Goal: Task Accomplishment & Management: Manage account settings

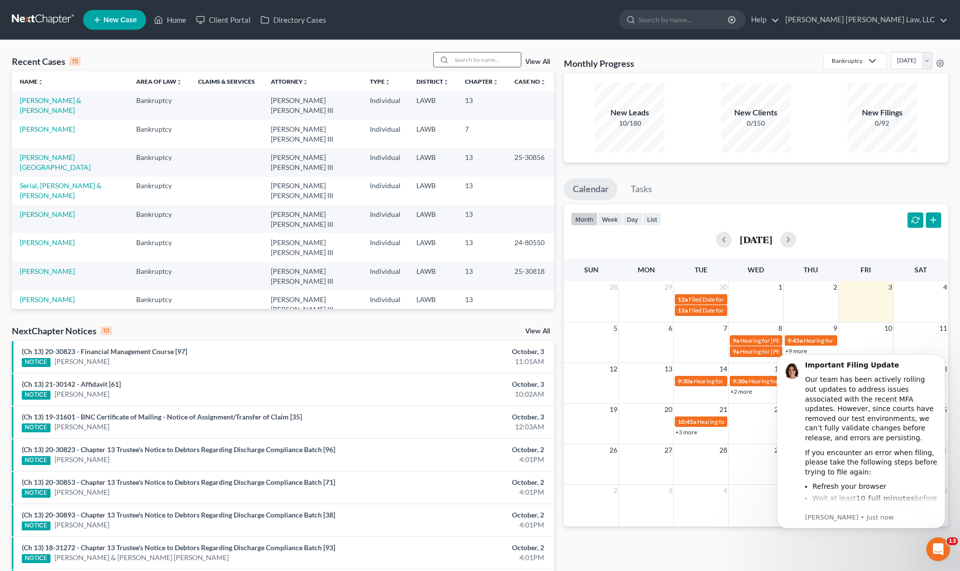
click at [487, 52] on input "search" at bounding box center [485, 59] width 69 height 14
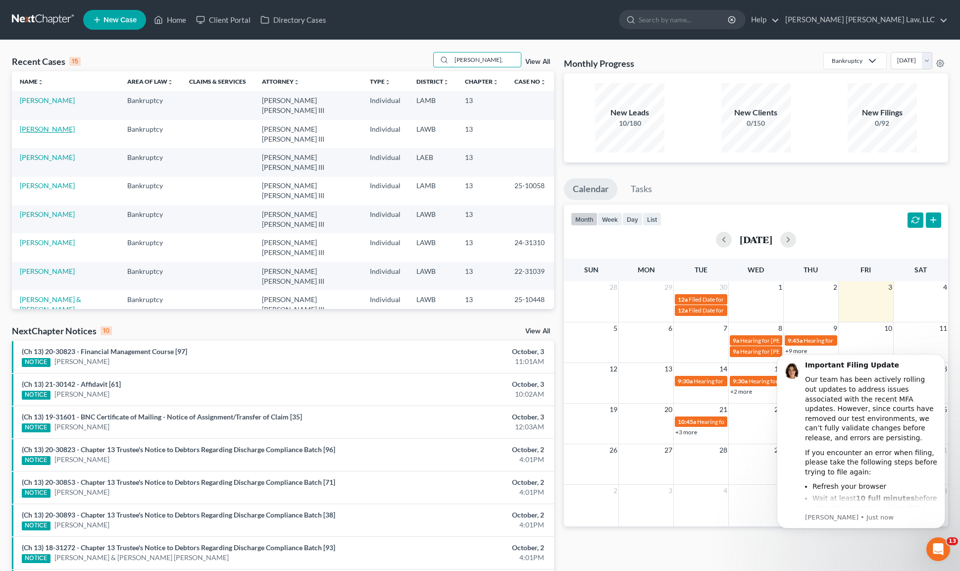
type input "[PERSON_NAME],"
click at [49, 127] on link "[PERSON_NAME]" at bounding box center [47, 129] width 55 height 8
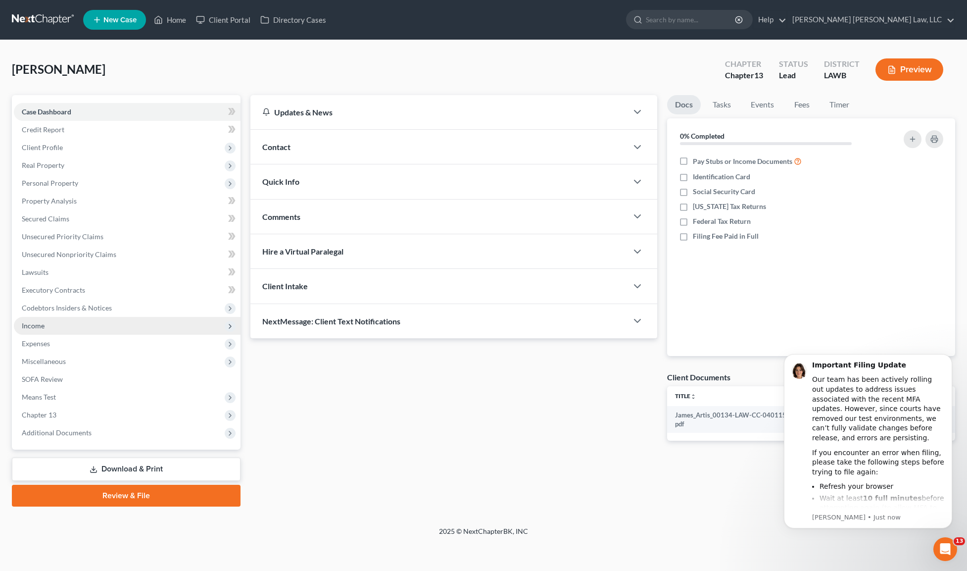
click at [38, 324] on span "Income" at bounding box center [33, 325] width 23 height 8
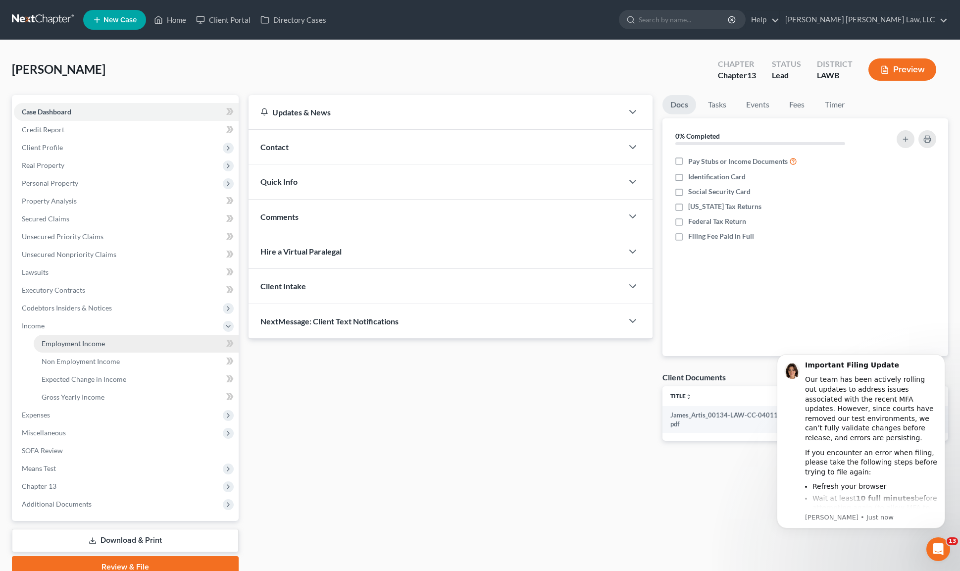
click at [45, 341] on span "Employment Income" at bounding box center [73, 343] width 63 height 8
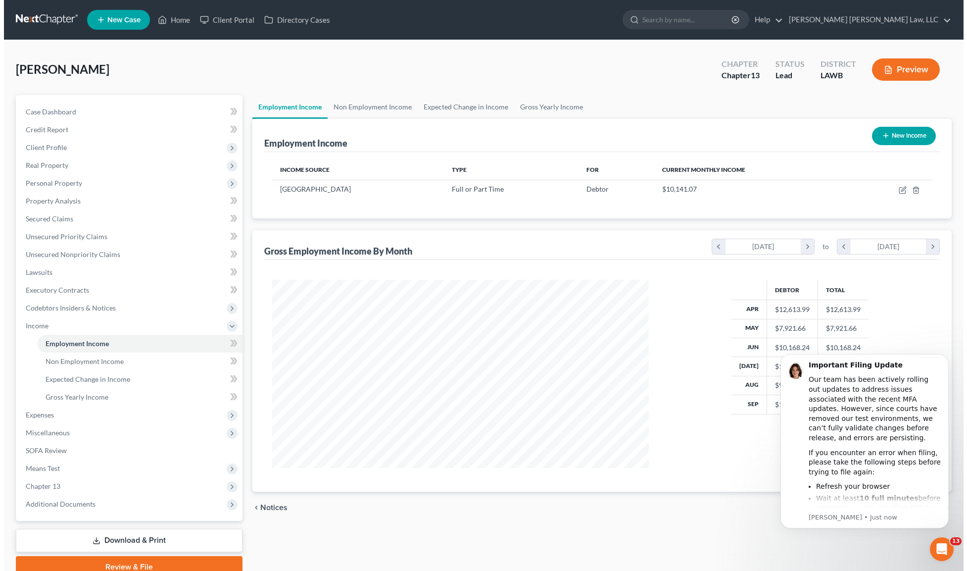
scroll to position [188, 396]
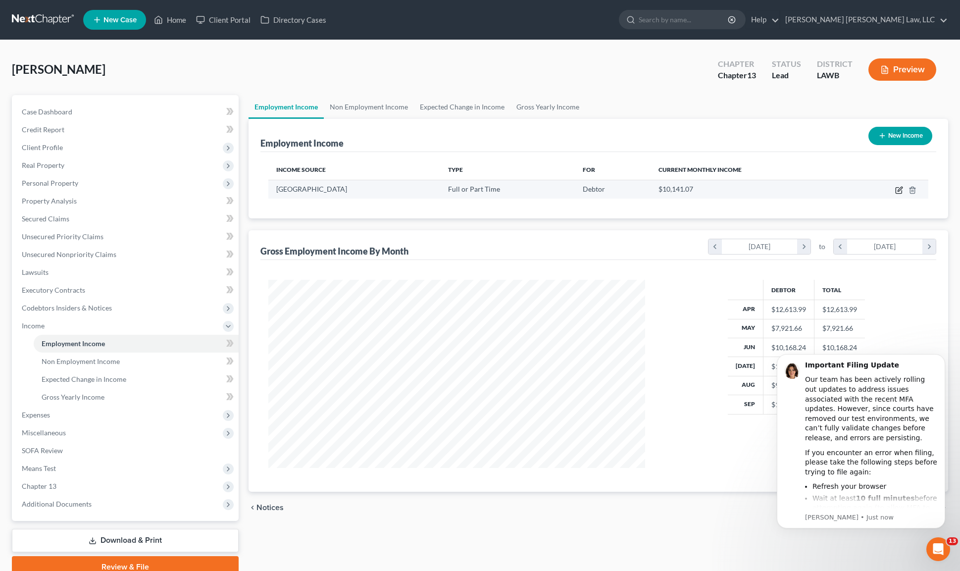
click at [895, 189] on icon "button" at bounding box center [899, 190] width 8 height 8
select select "0"
select select "19"
select select "2"
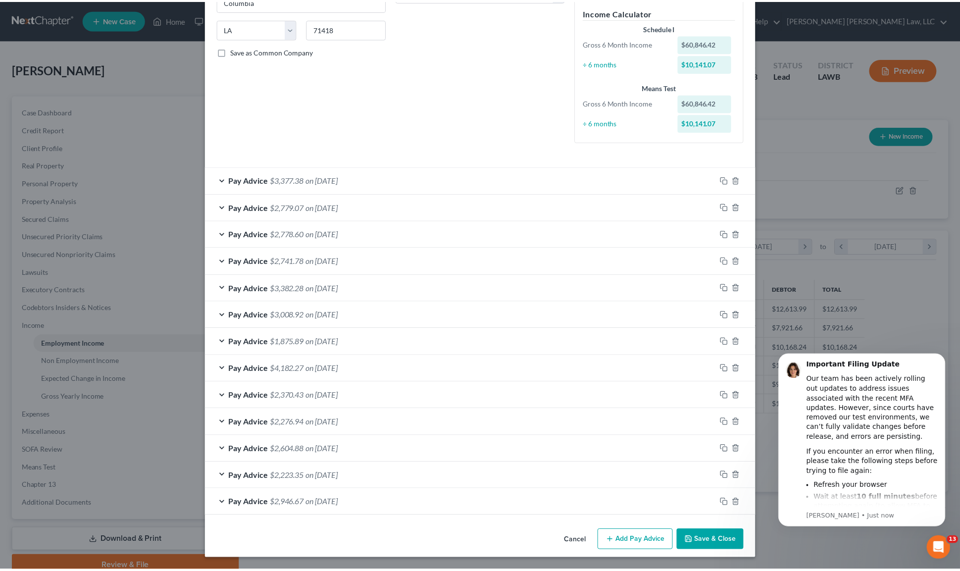
scroll to position [0, 0]
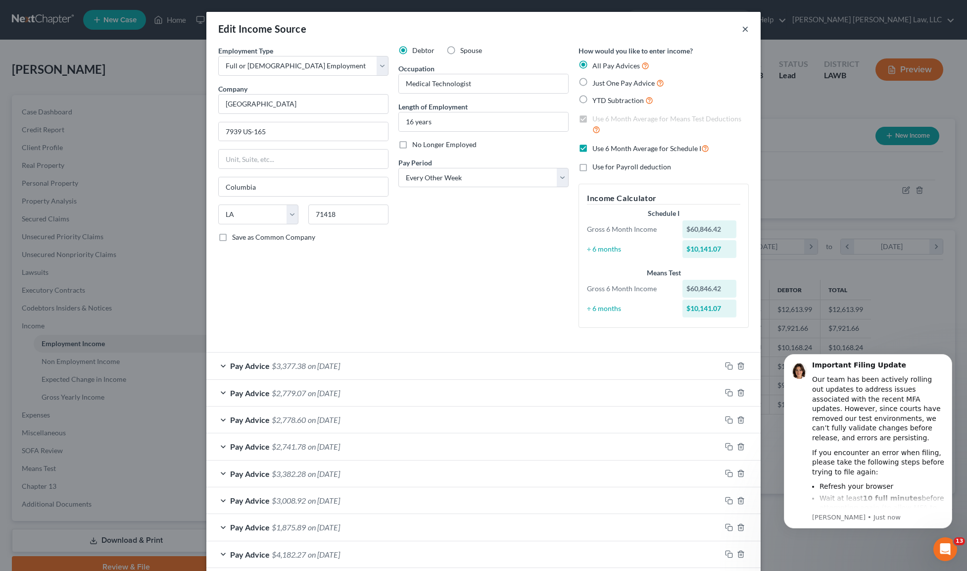
click at [742, 27] on button "×" at bounding box center [745, 29] width 7 height 12
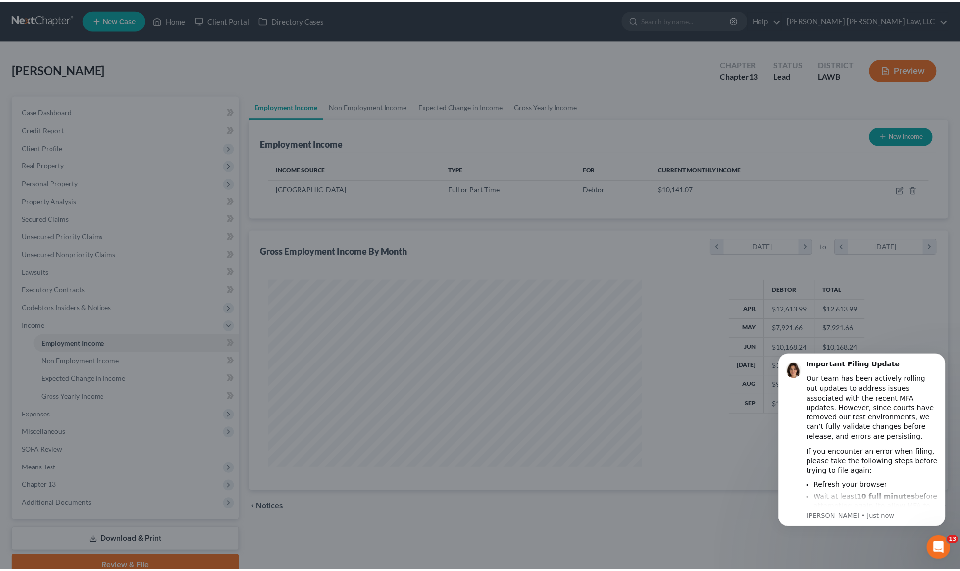
scroll to position [494753, 494544]
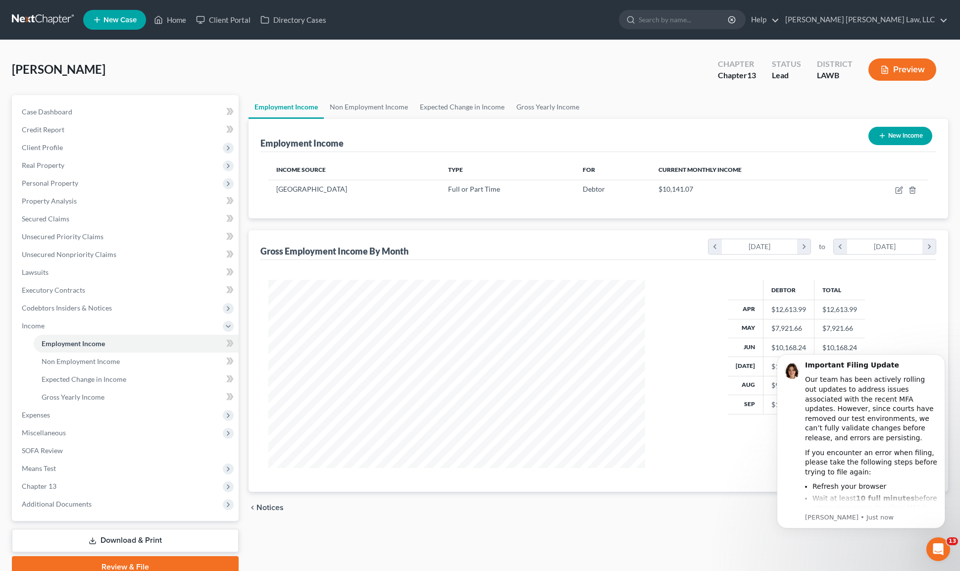
click at [704, 494] on div "chevron_left Notices Non Employment Income chevron_right" at bounding box center [597, 507] width 699 height 32
click at [941, 360] on button "Dismiss notification" at bounding box center [941, 356] width 13 height 13
